Goal: Transaction & Acquisition: Purchase product/service

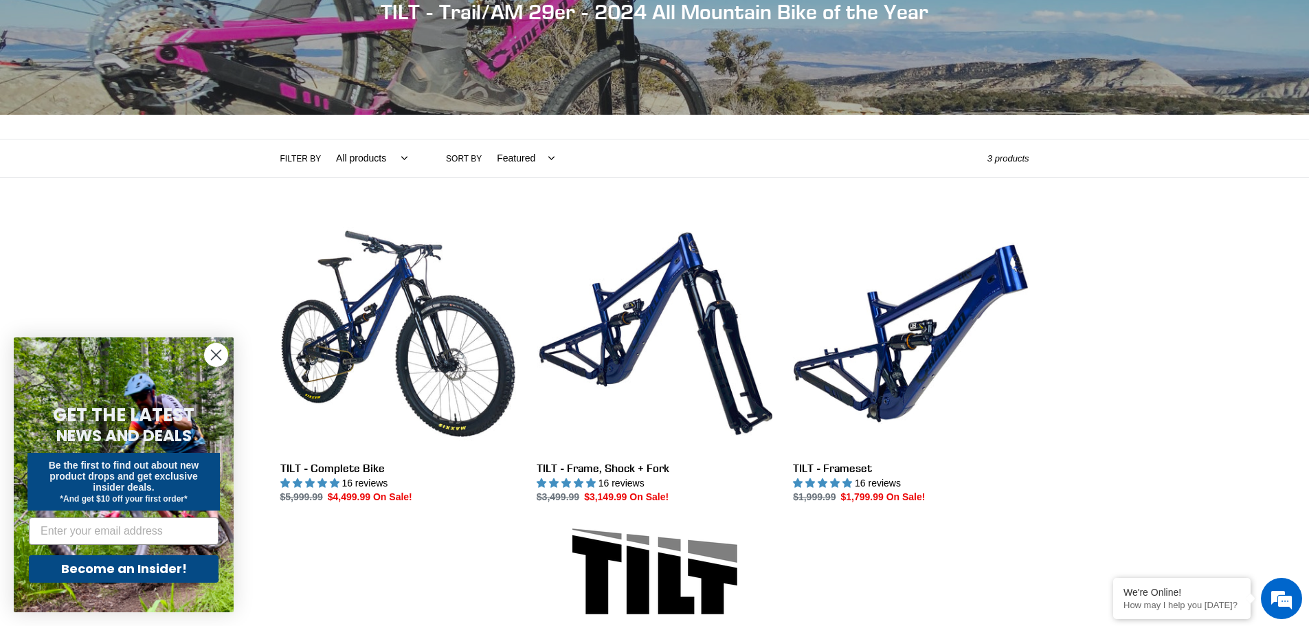
scroll to position [210, 0]
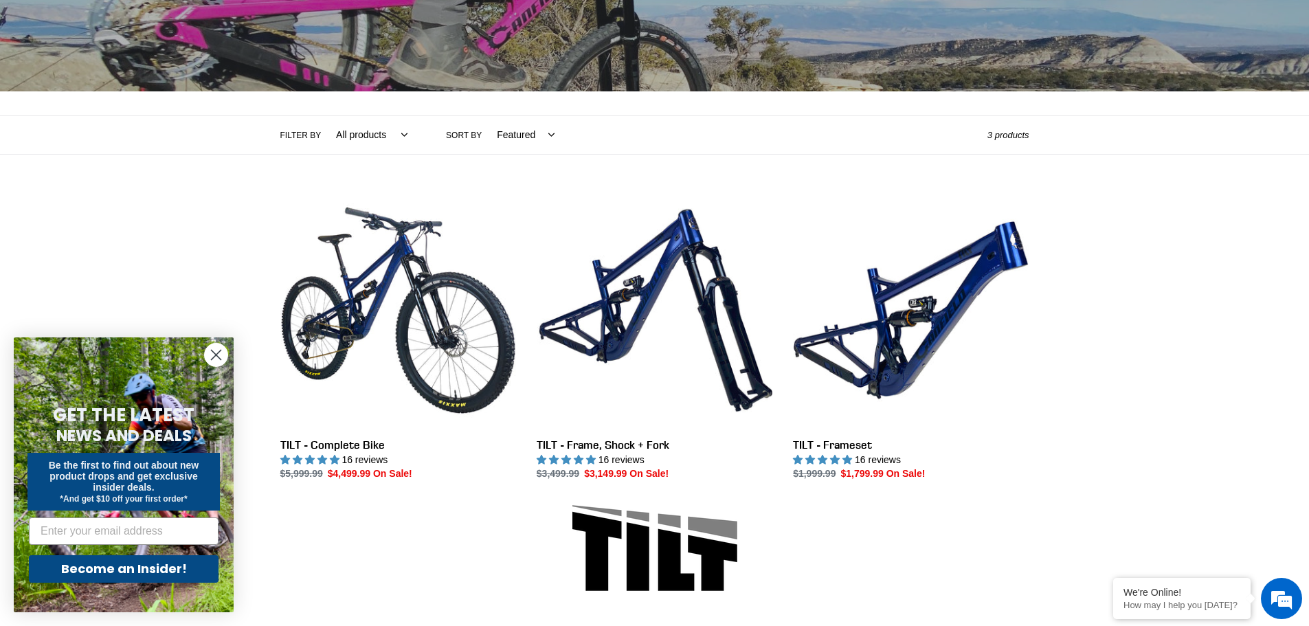
drag, startPoint x: 1314, startPoint y: 87, endPoint x: 1319, endPoint y: 131, distance: 43.6
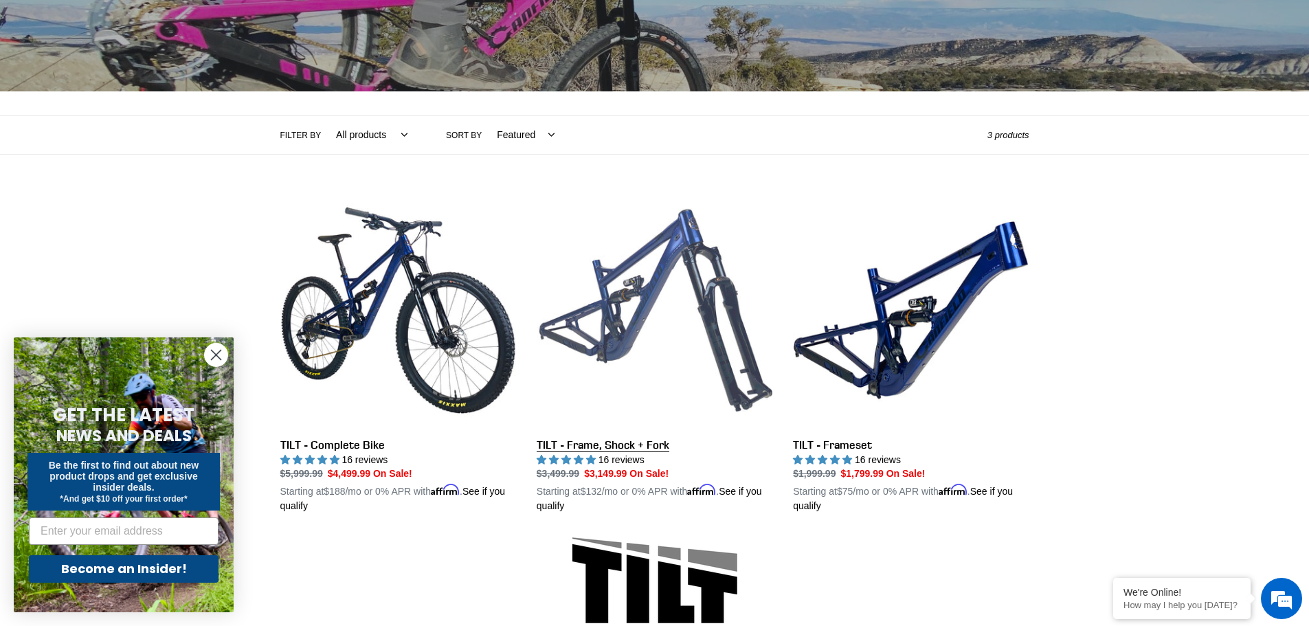
click at [669, 281] on link "TILT - Frame, Shock + Fork" at bounding box center [655, 353] width 236 height 322
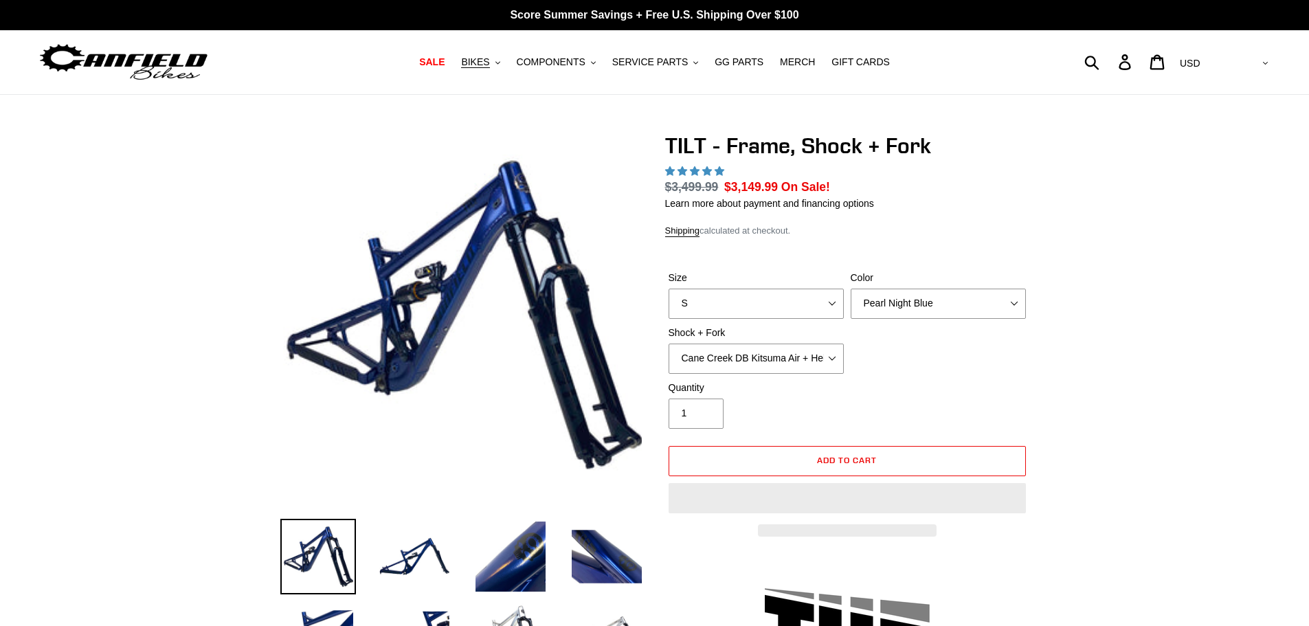
select select "highest-rating"
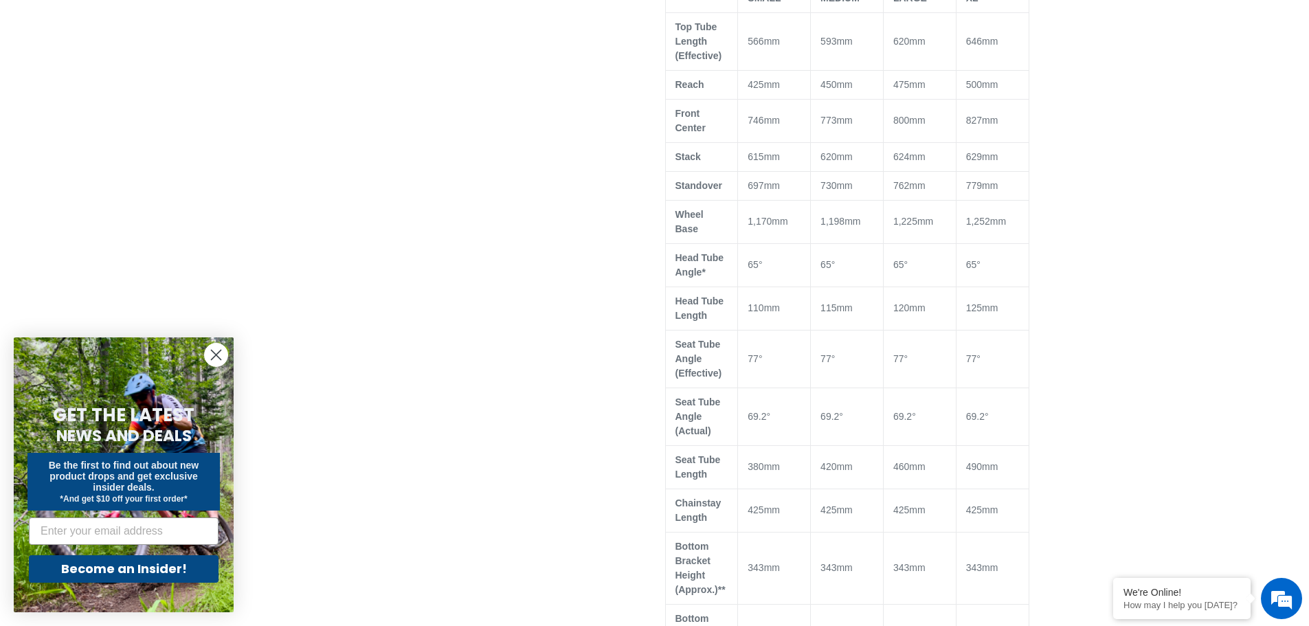
scroll to position [959, 0]
